Goal: Navigation & Orientation: Go to known website

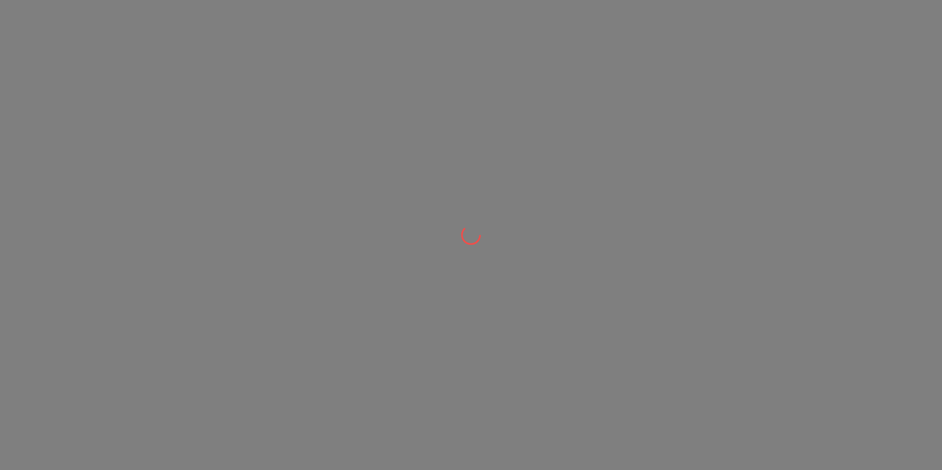
click at [116, 81] on div at bounding box center [471, 235] width 942 height 470
click at [178, 287] on div at bounding box center [471, 235] width 942 height 470
